Goal: Information Seeking & Learning: Stay updated

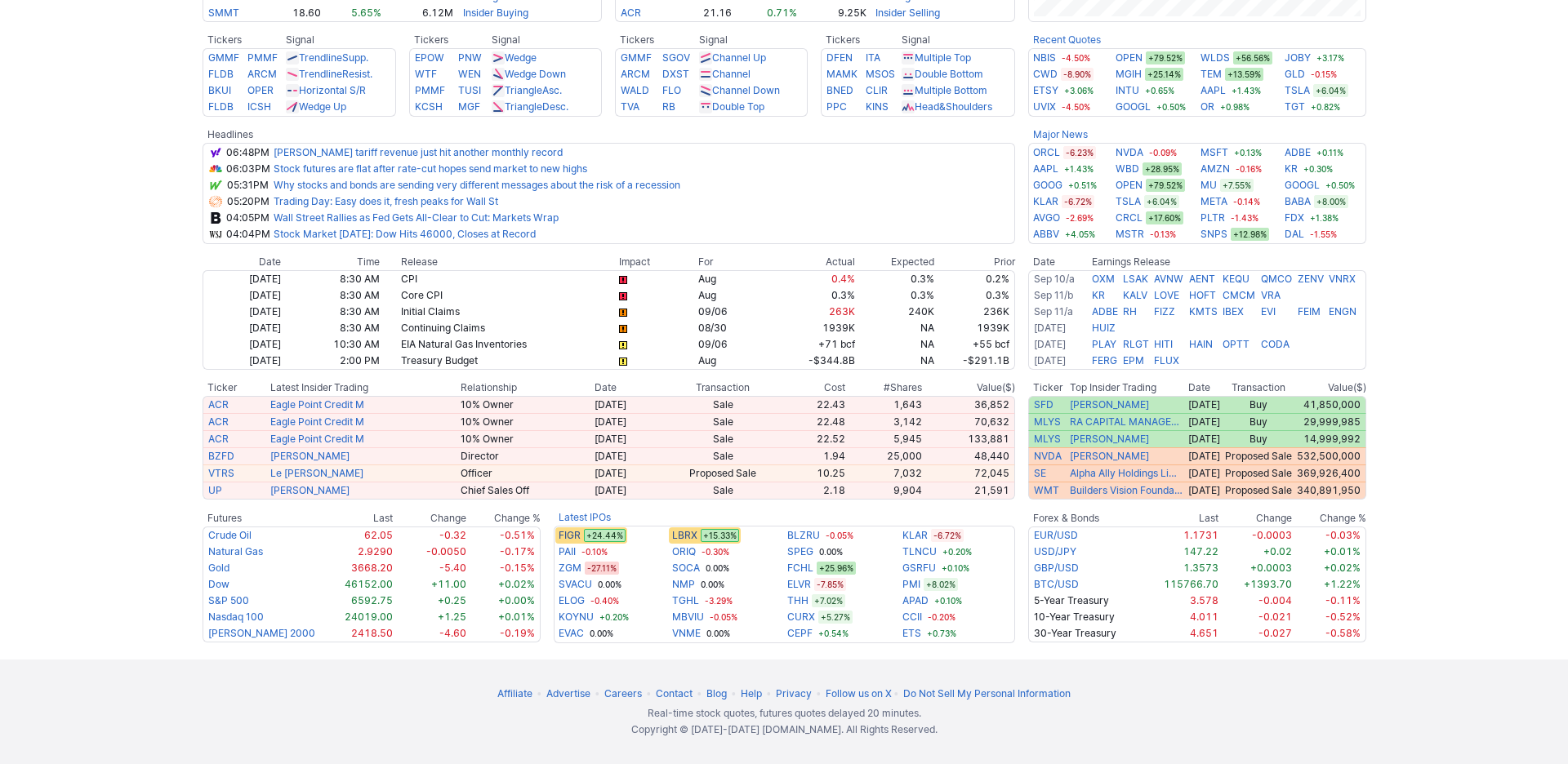
scroll to position [771, 0]
click at [338, 153] on link "[PERSON_NAME] tariff revenue just hit another monthly record" at bounding box center [418, 152] width 289 height 12
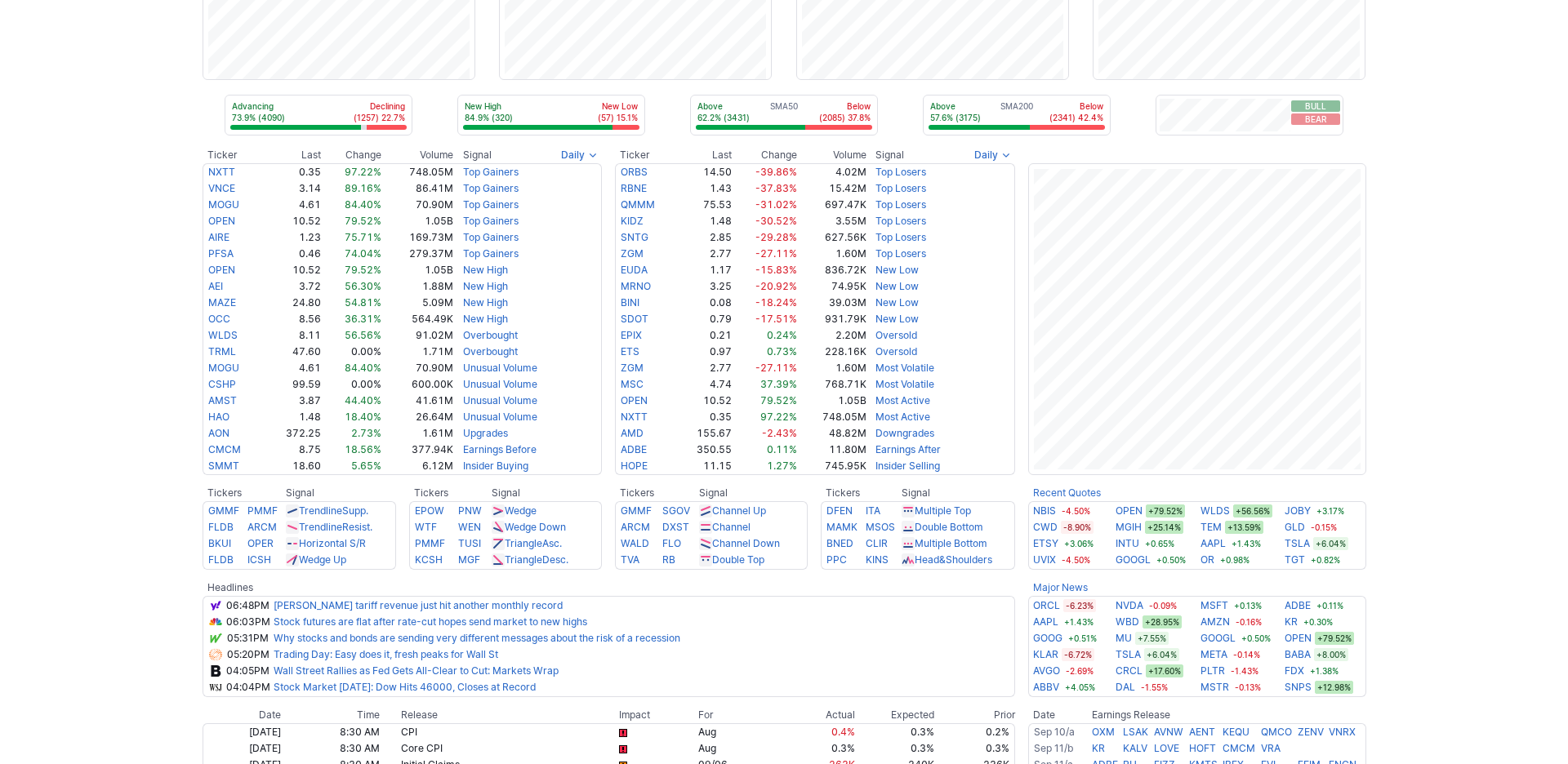
scroll to position [0, 0]
